Goal: Feedback & Contribution: Leave review/rating

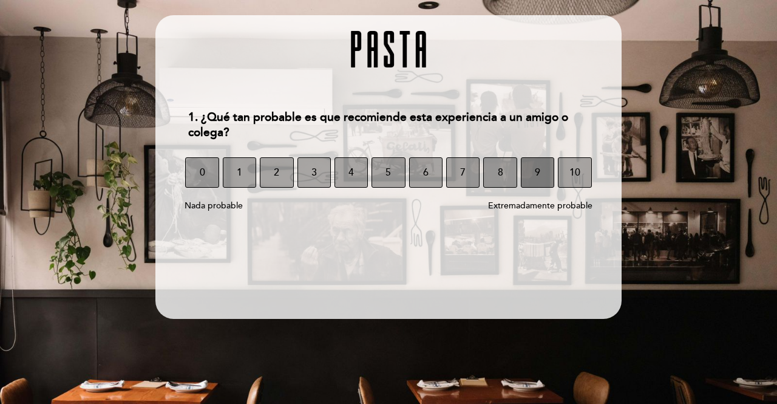
click at [547, 178] on button "9" at bounding box center [537, 172] width 33 height 30
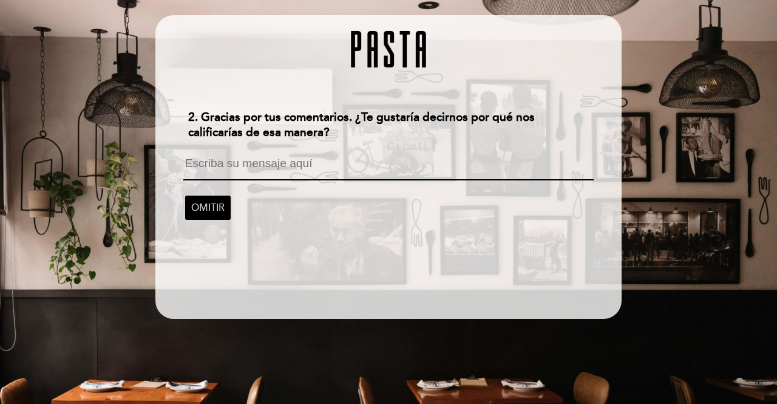
click at [363, 174] on textarea at bounding box center [388, 168] width 410 height 23
click at [219, 199] on span "OMITIR" at bounding box center [207, 208] width 33 height 34
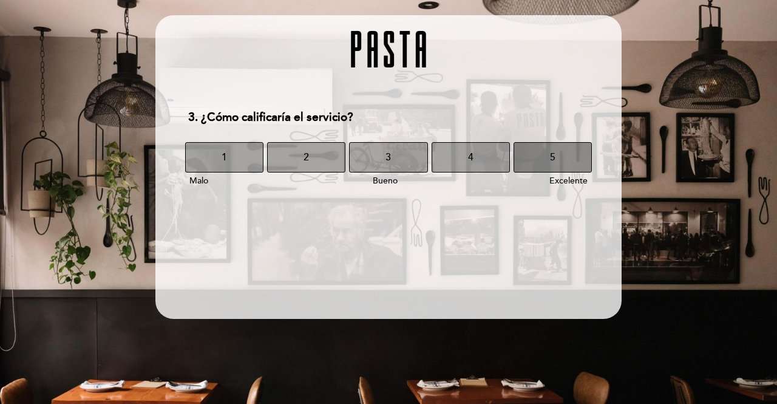
click at [526, 160] on button "5" at bounding box center [553, 157] width 78 height 30
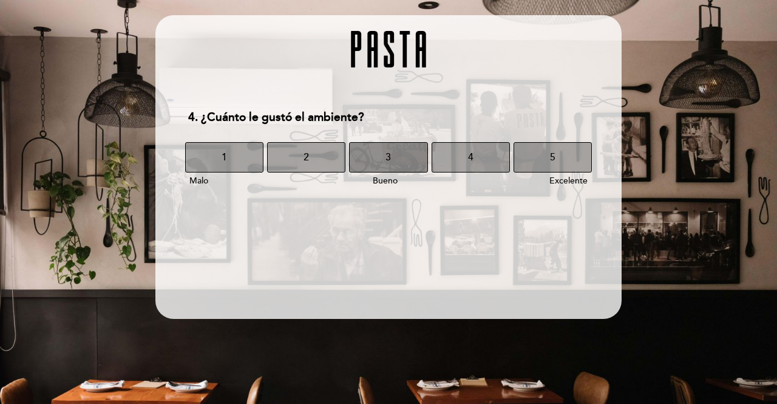
click at [400, 162] on button "3" at bounding box center [388, 157] width 78 height 30
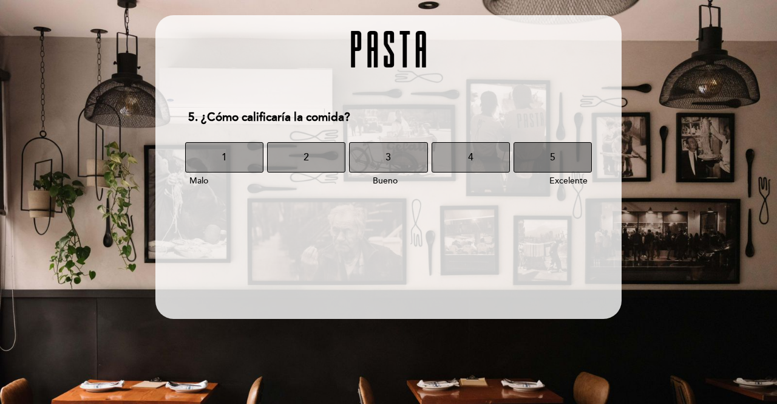
click at [554, 165] on span "5" at bounding box center [552, 157] width 5 height 34
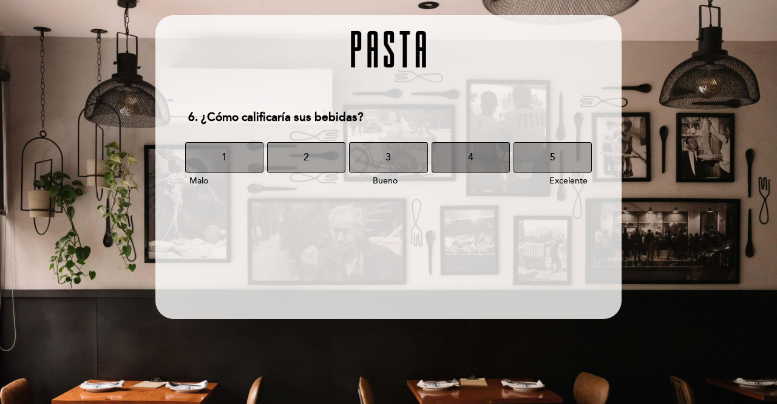
click at [472, 162] on span "4" at bounding box center [470, 157] width 5 height 34
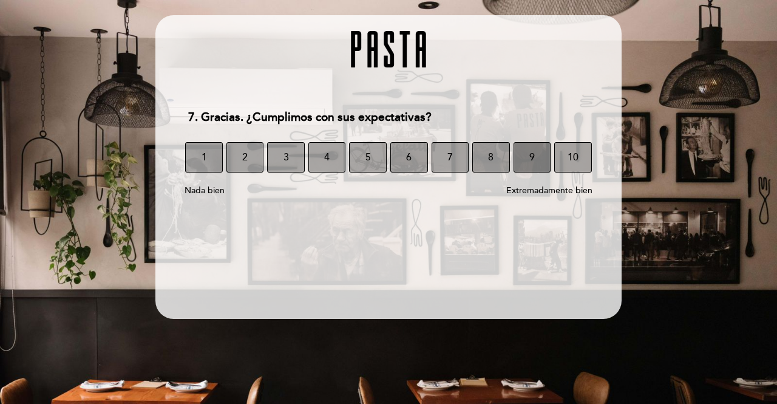
click at [521, 167] on button "9" at bounding box center [533, 157] width 38 height 30
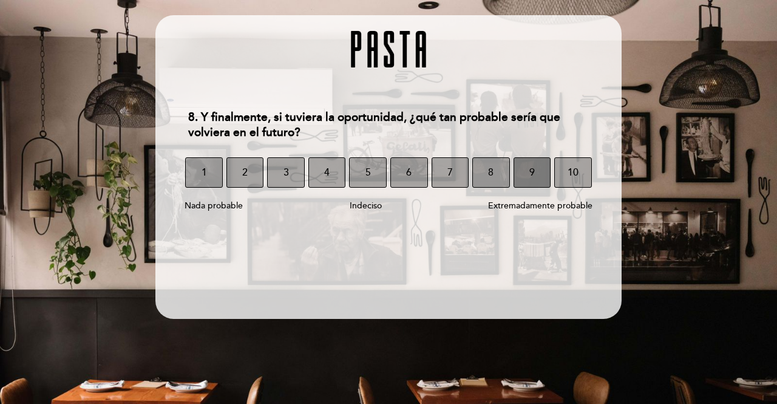
click at [534, 171] on span "9" at bounding box center [532, 172] width 5 height 34
select select "es"
